Goal: Information Seeking & Learning: Learn about a topic

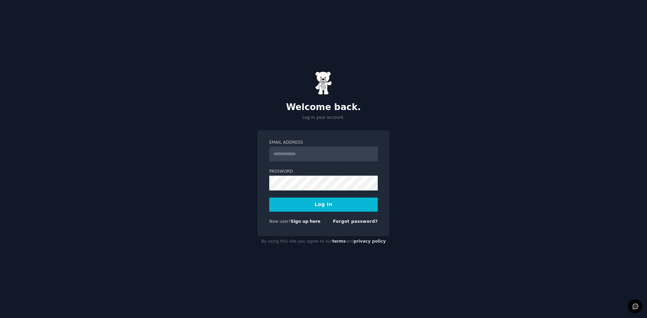
click at [319, 157] on input "Email Address" at bounding box center [323, 154] width 108 height 15
type input "**********"
click at [322, 205] on button "Log In" at bounding box center [323, 205] width 108 height 14
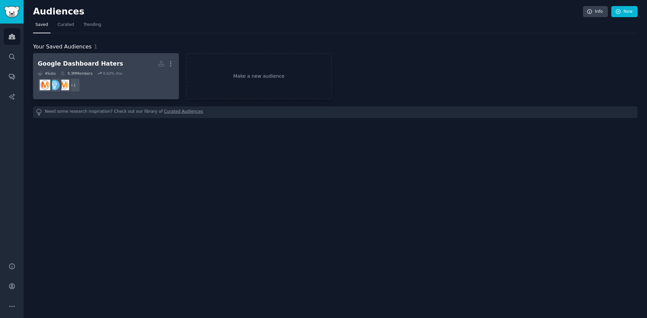
click at [137, 64] on h2 "Google Dashboard Haters More" at bounding box center [106, 64] width 136 height 12
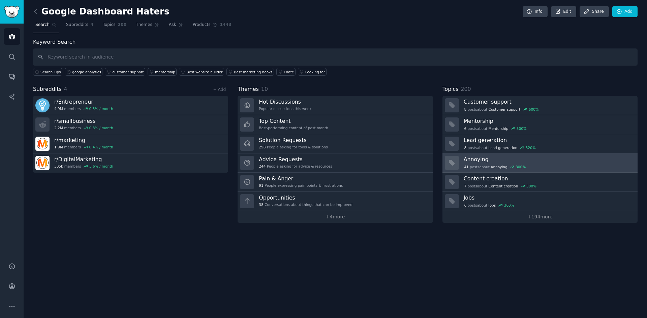
click at [550, 159] on h3 "Annoying" at bounding box center [547, 159] width 169 height 7
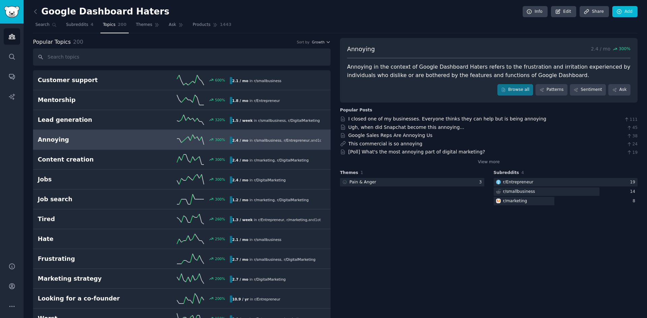
click at [412, 19] on div "Google Dashboard Haters Info Edit Share Add" at bounding box center [335, 13] width 604 height 14
click at [411, 19] on div "Google Dashboard Haters Info Edit Share Add" at bounding box center [335, 13] width 604 height 14
click at [409, 17] on div "Google Dashboard Haters Info Edit Share Add" at bounding box center [335, 13] width 604 height 14
click at [73, 27] on span "Subreddits" at bounding box center [77, 25] width 22 height 6
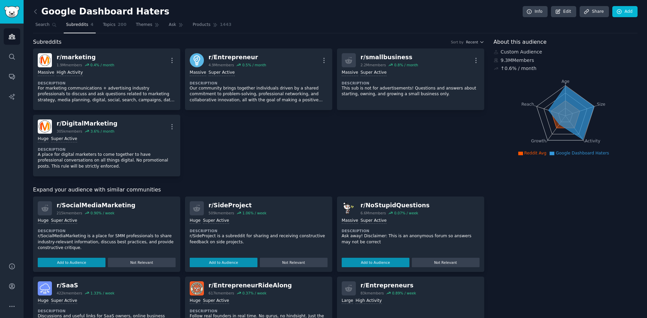
click at [37, 7] on link at bounding box center [37, 11] width 8 height 11
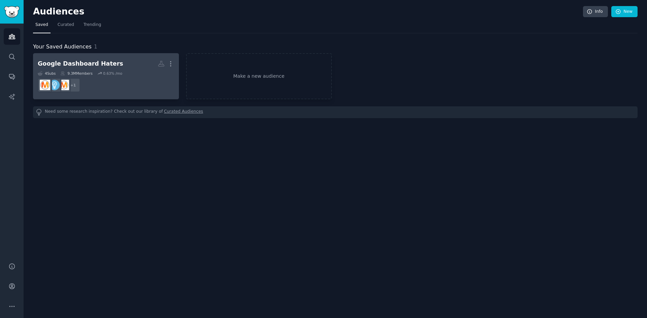
click at [141, 69] on h2 "Google Dashboard Haters More" at bounding box center [106, 64] width 136 height 12
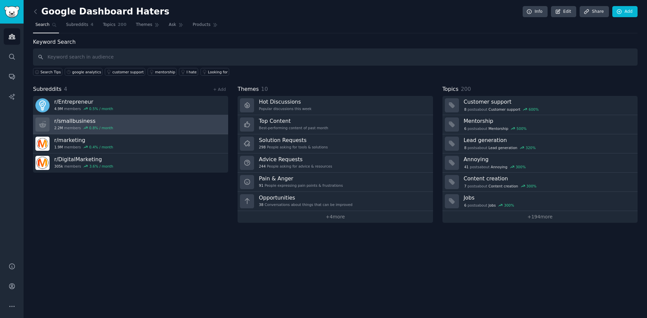
click at [133, 124] on link "r/ smallbusiness 2.2M members 0.8 % / month" at bounding box center [130, 124] width 195 height 19
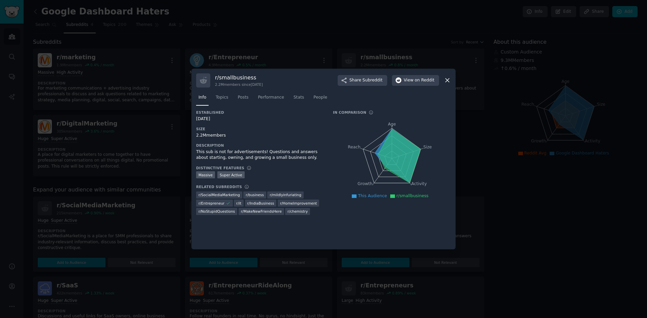
click at [448, 81] on icon at bounding box center [447, 80] width 7 height 7
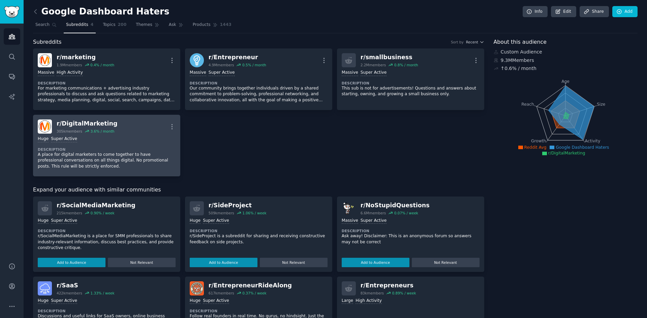
click at [135, 133] on div "r/ DigitalMarketing 305k members 3.6 % / month More" at bounding box center [107, 127] width 138 height 14
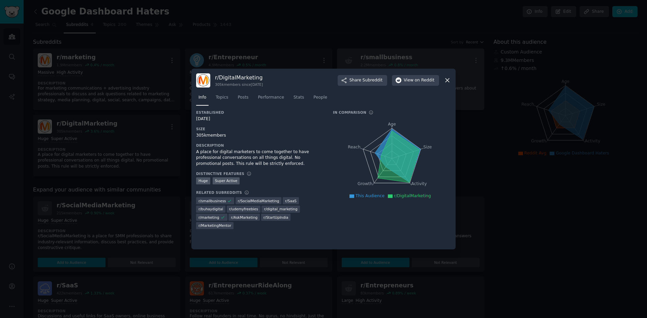
click at [449, 80] on icon at bounding box center [447, 80] width 7 height 7
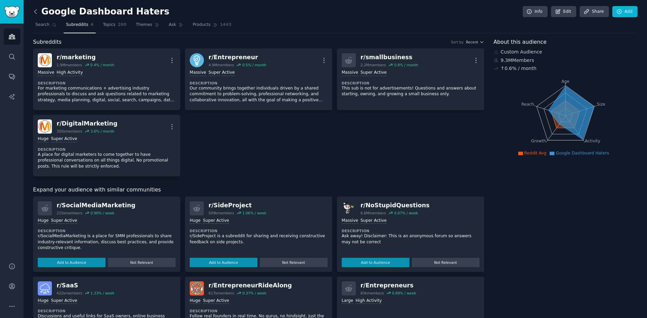
click at [38, 11] on icon at bounding box center [35, 11] width 7 height 7
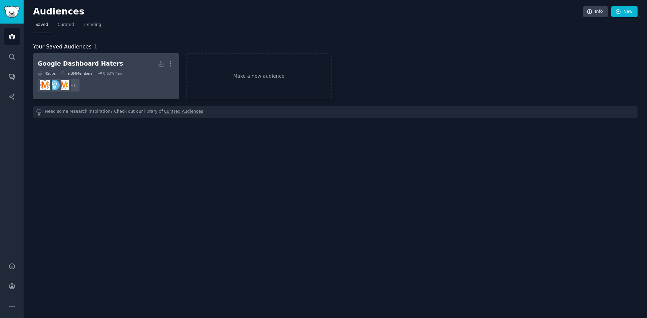
click at [88, 64] on div "Google Dashboard Haters" at bounding box center [80, 64] width 85 height 8
